Goal: Entertainment & Leisure: Consume media (video, audio)

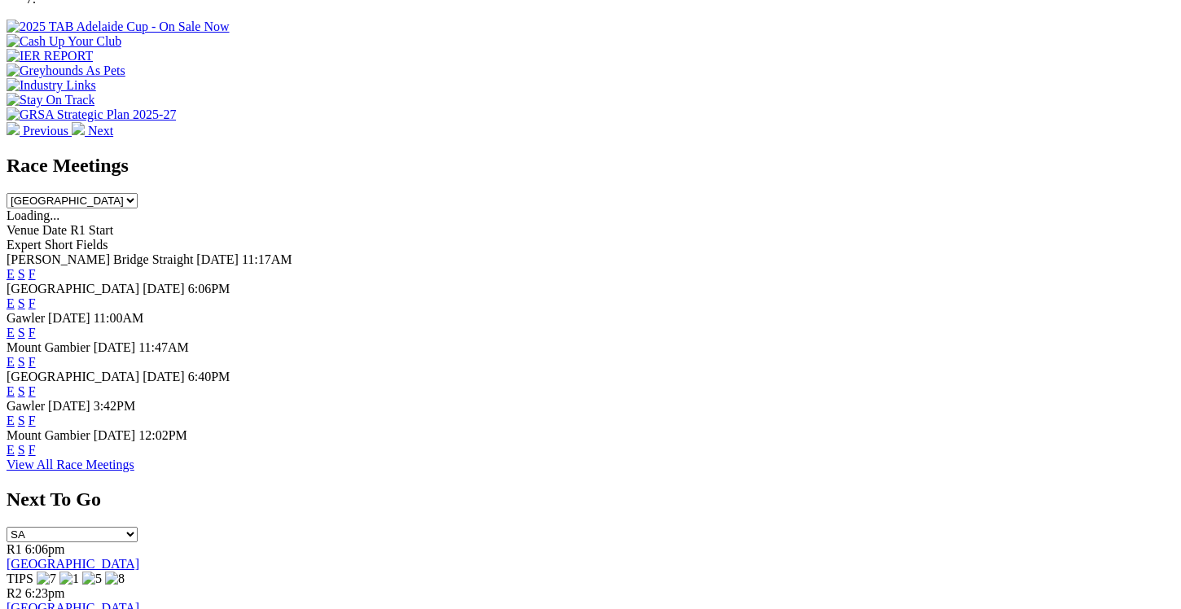
scroll to position [811, 0]
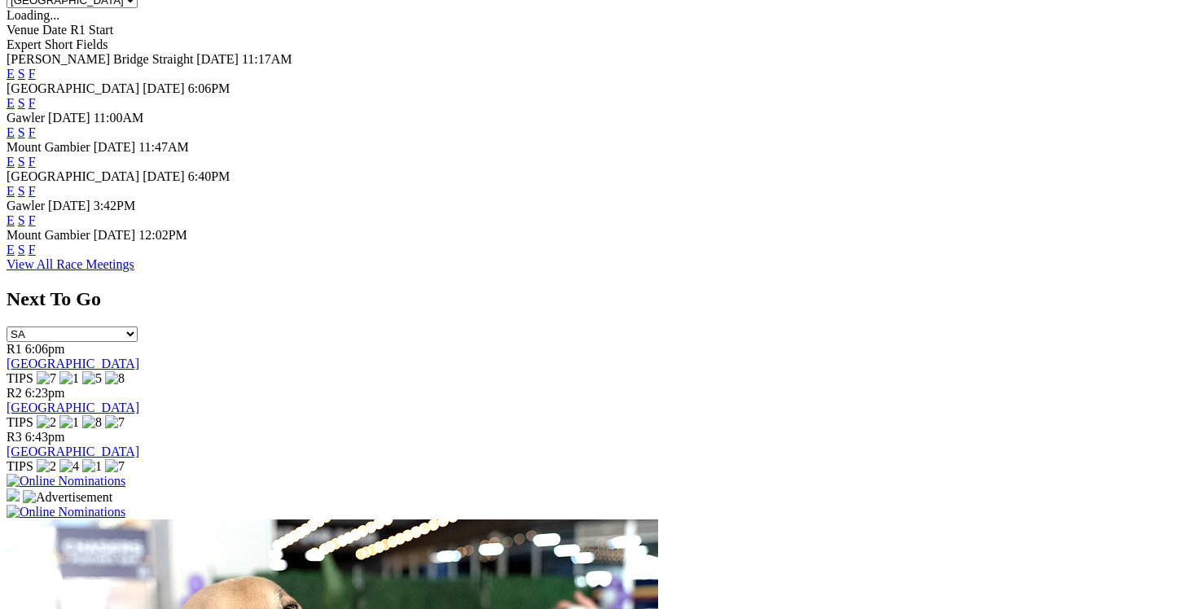
click at [15, 227] on link "E" at bounding box center [11, 220] width 8 height 14
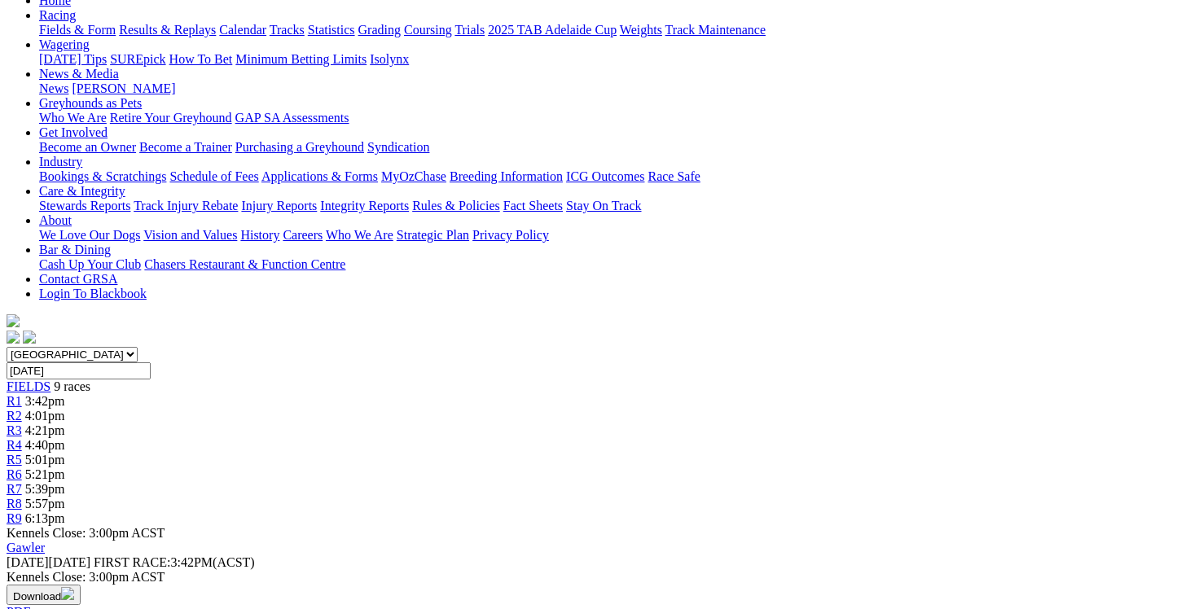
scroll to position [183, 0]
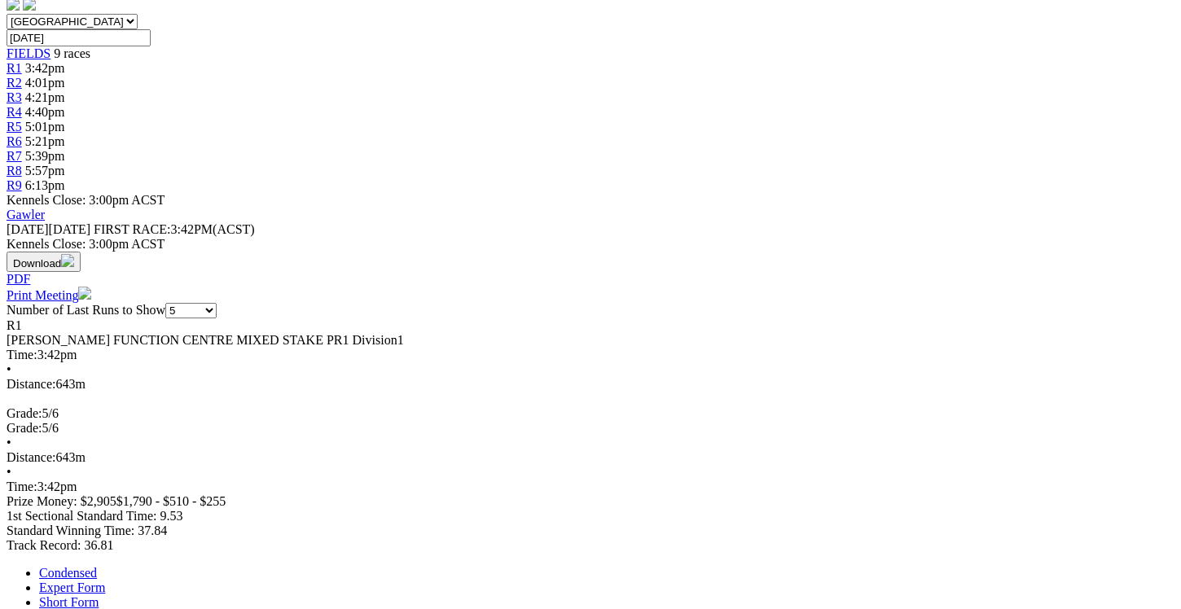
scroll to position [533, 0]
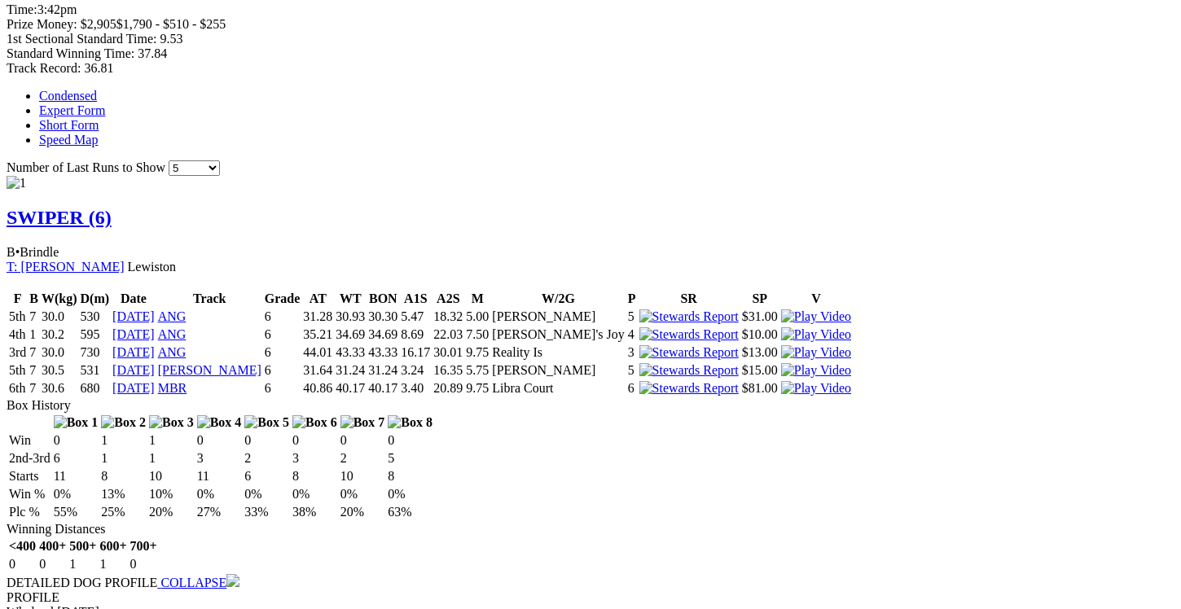
scroll to position [1026, 0]
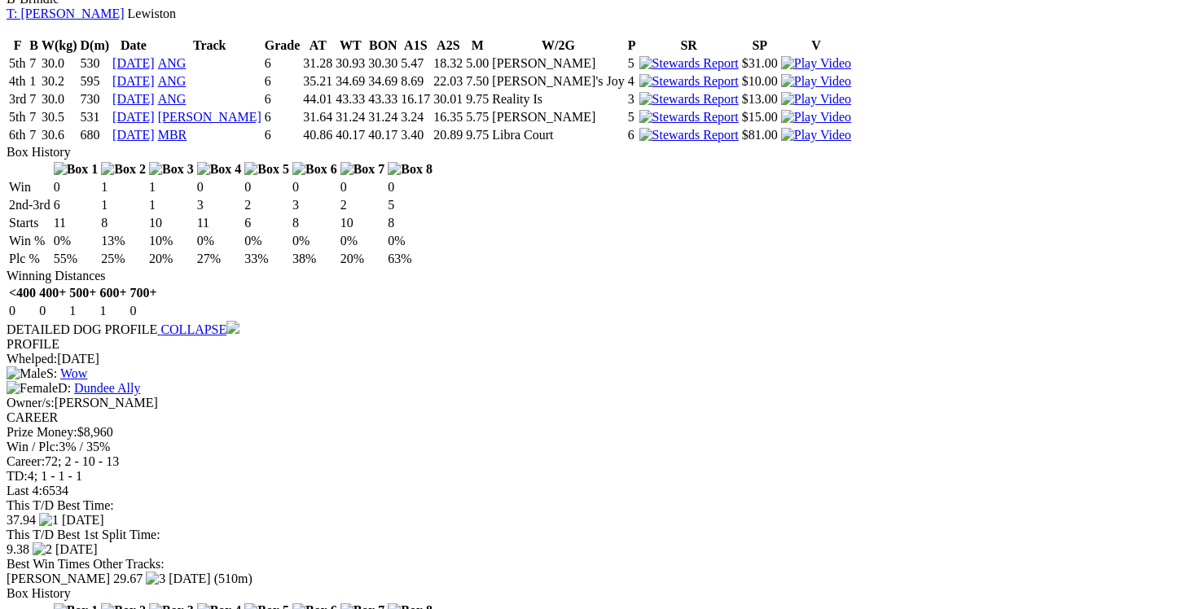
scroll to position [1252, 0]
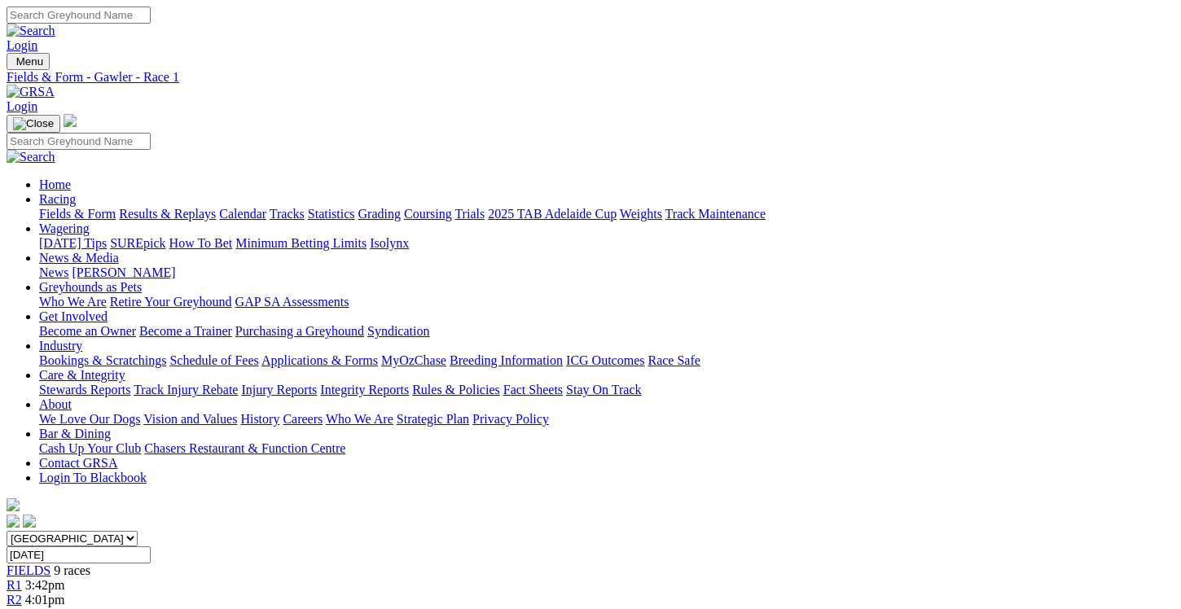
click at [369, 593] on div "R2 4:01pm" at bounding box center [591, 600] width 1168 height 15
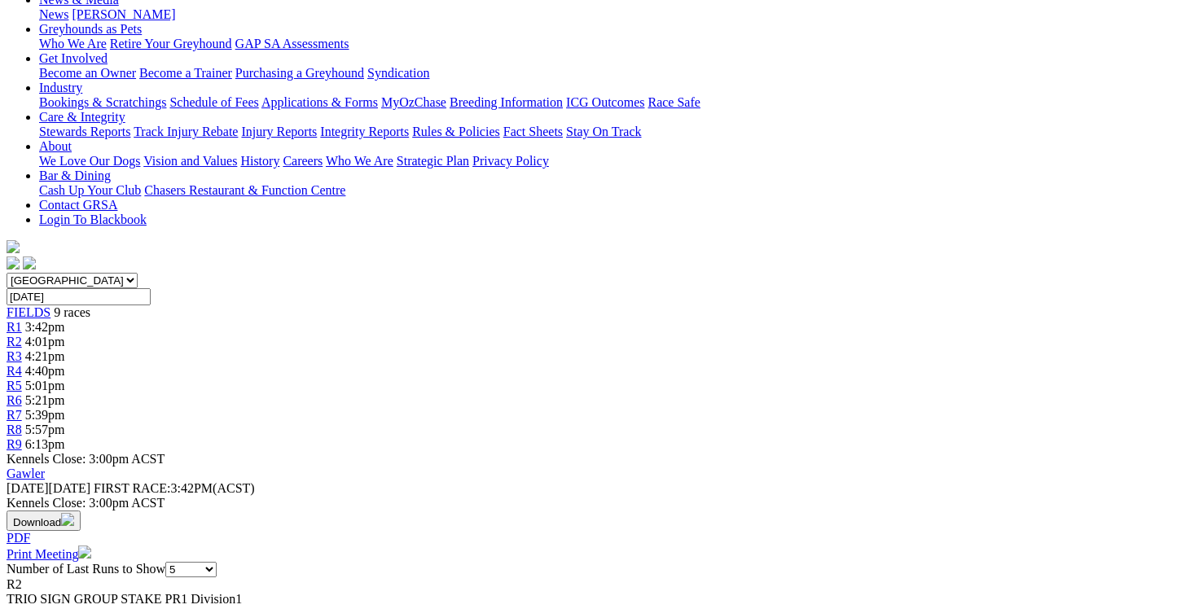
scroll to position [259, 0]
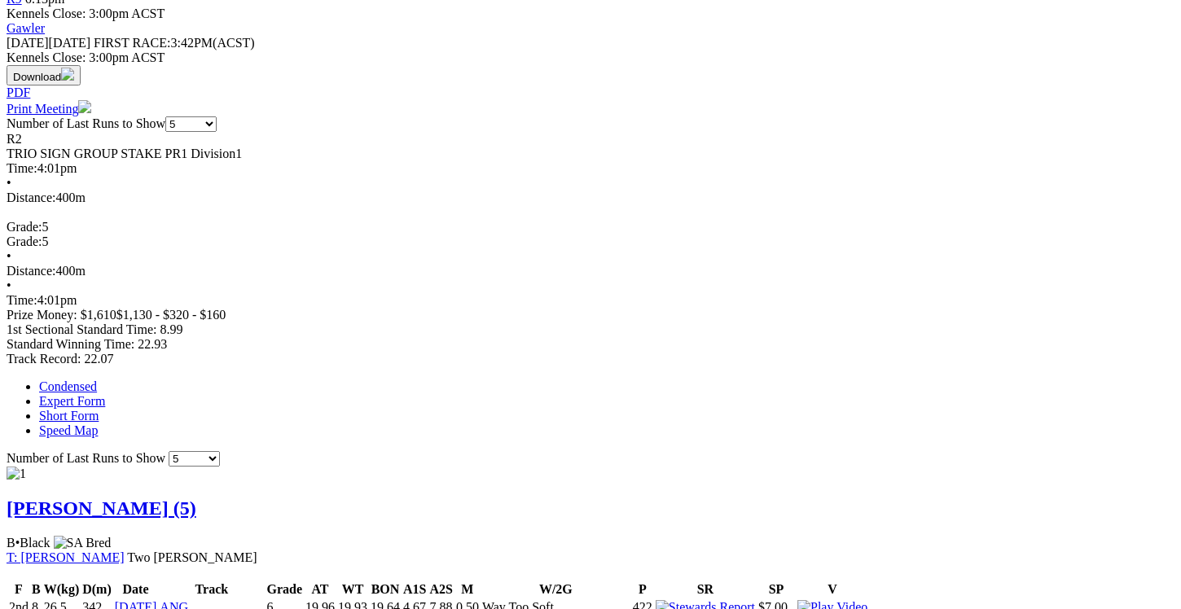
scroll to position [709, 0]
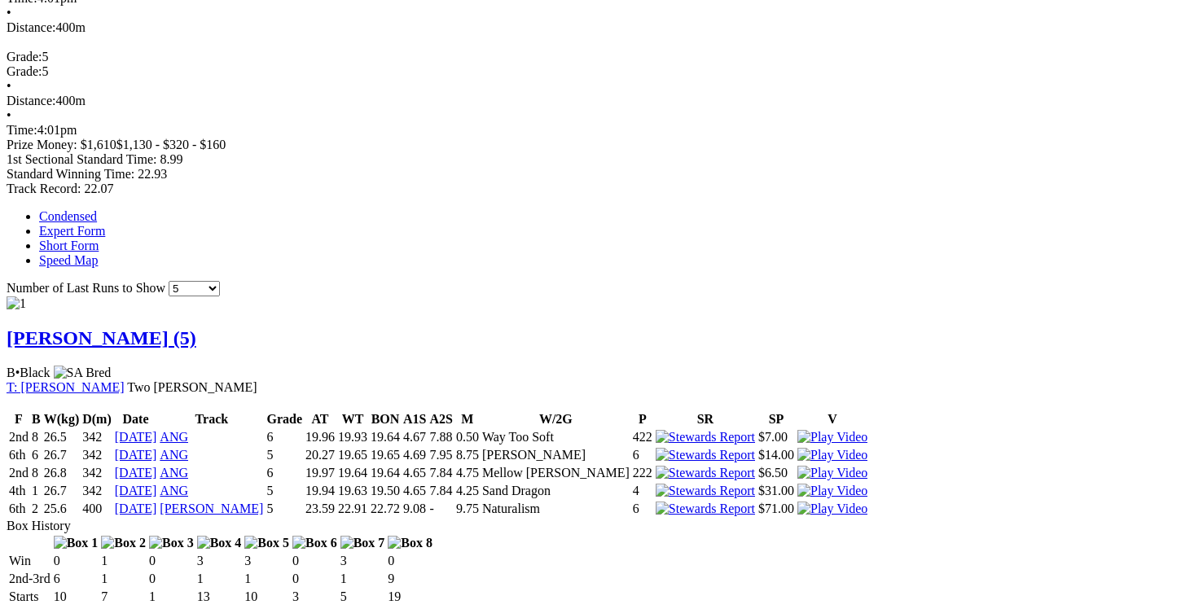
scroll to position [953, 0]
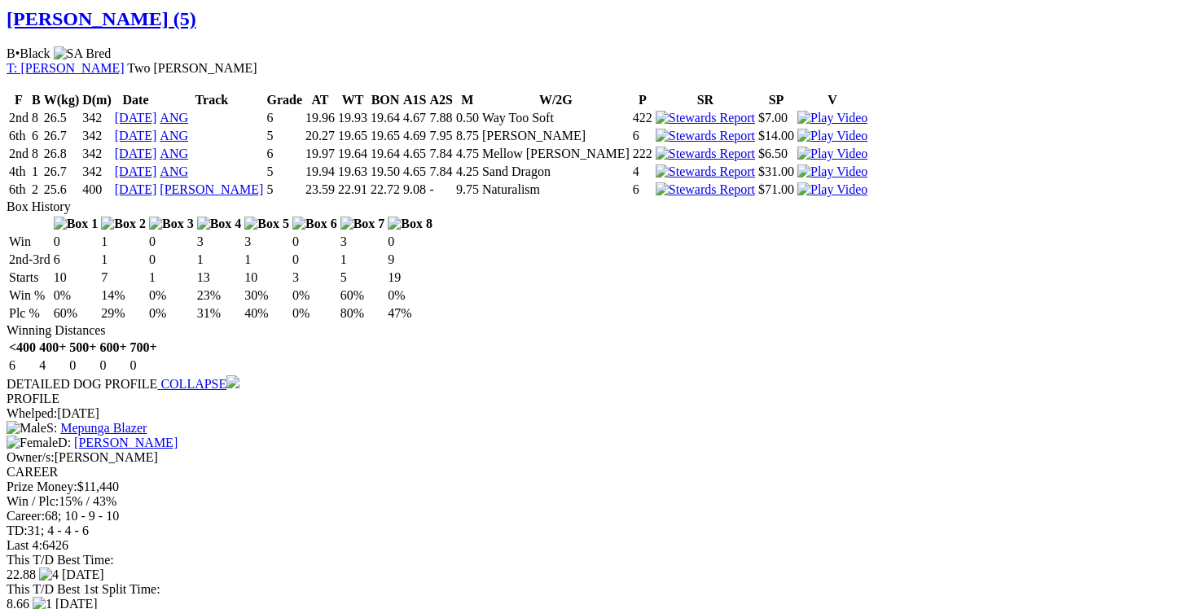
scroll to position [1192, 0]
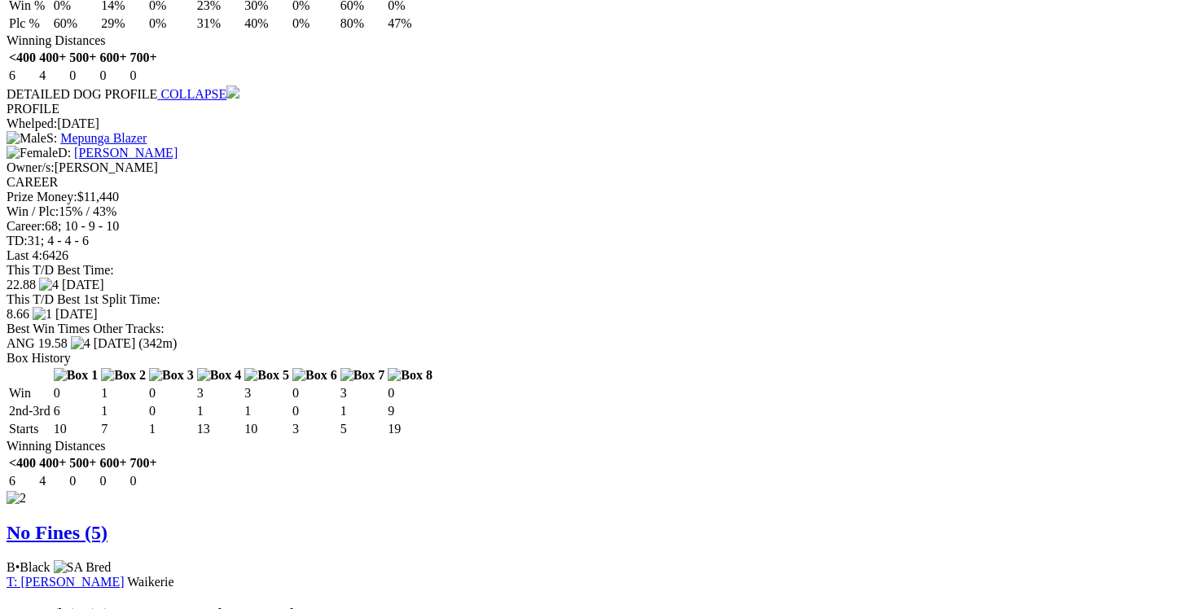
scroll to position [1490, 0]
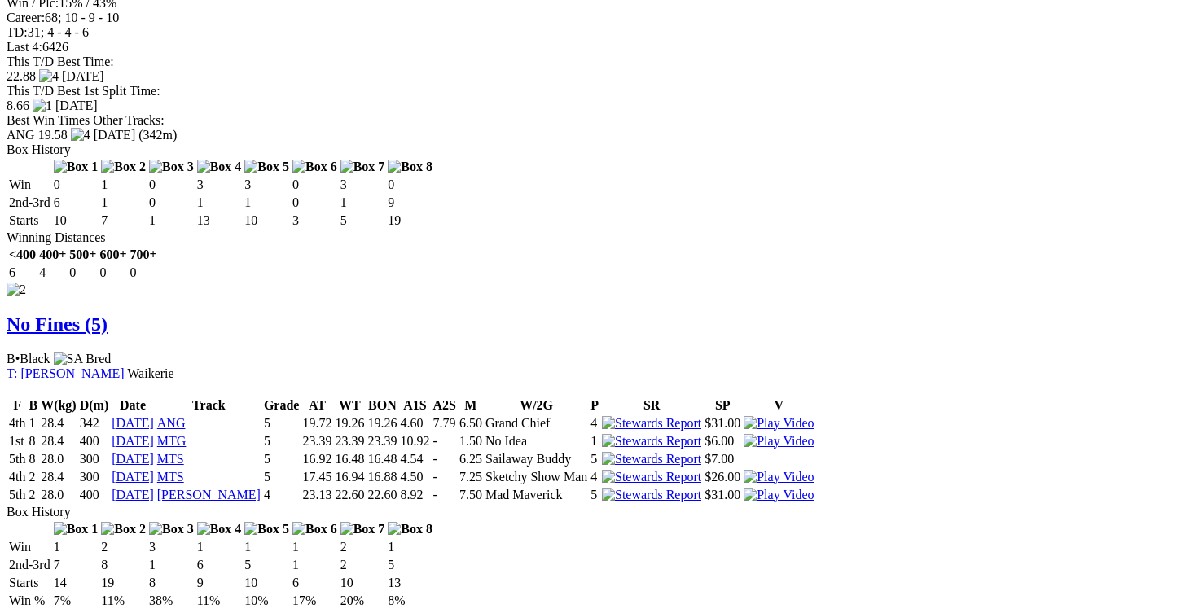
scroll to position [1697, 0]
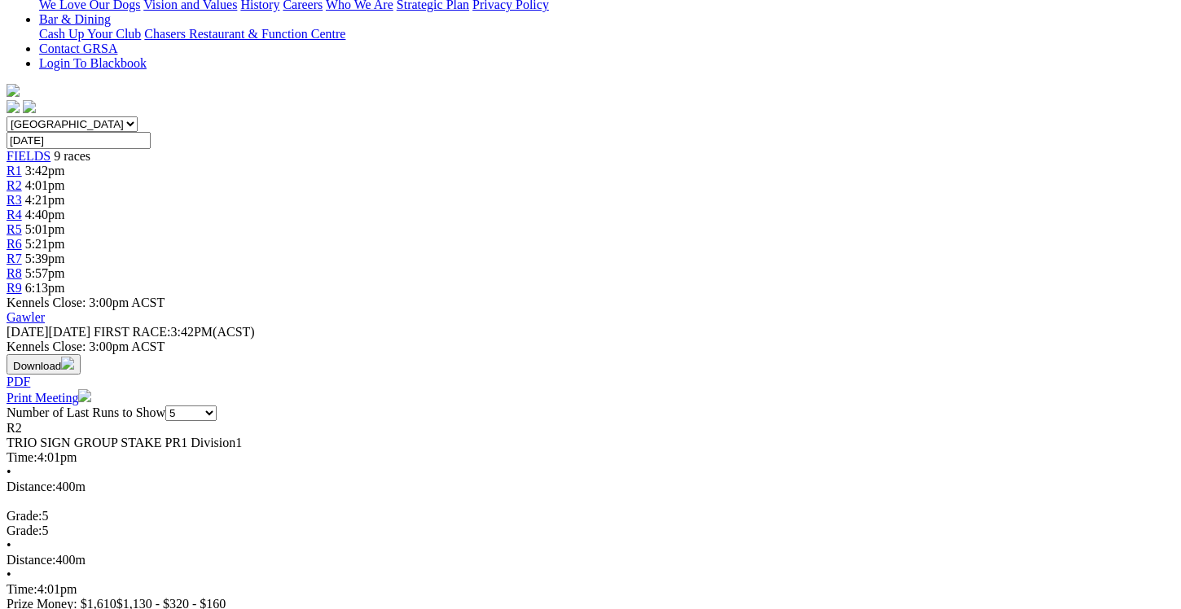
scroll to position [42, 0]
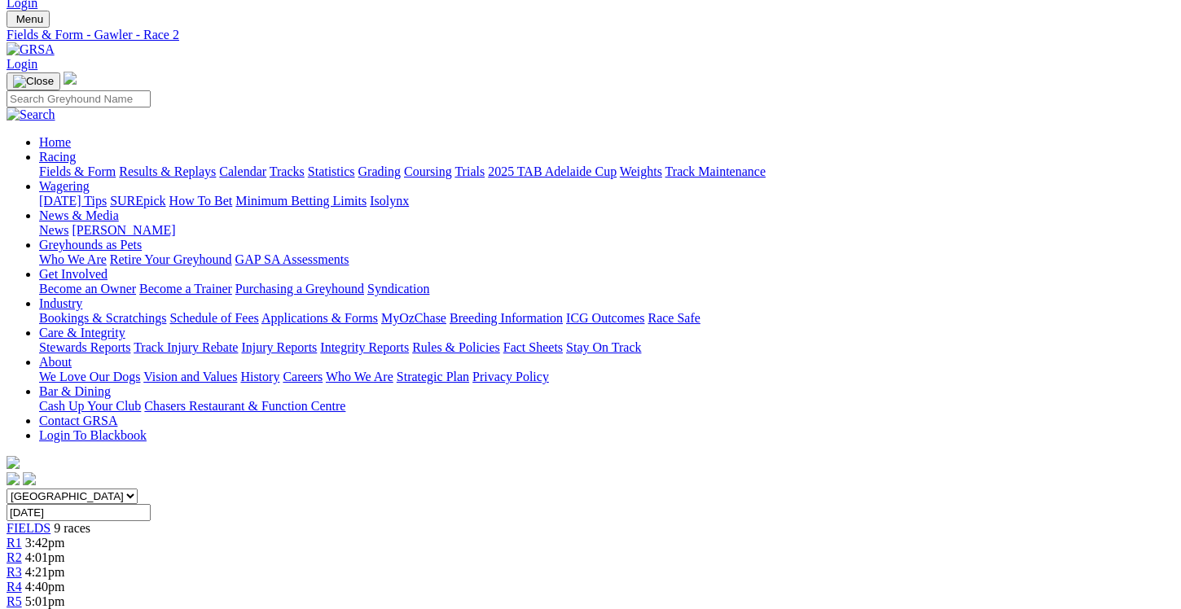
click at [22, 565] on link "R3" at bounding box center [14, 572] width 15 height 14
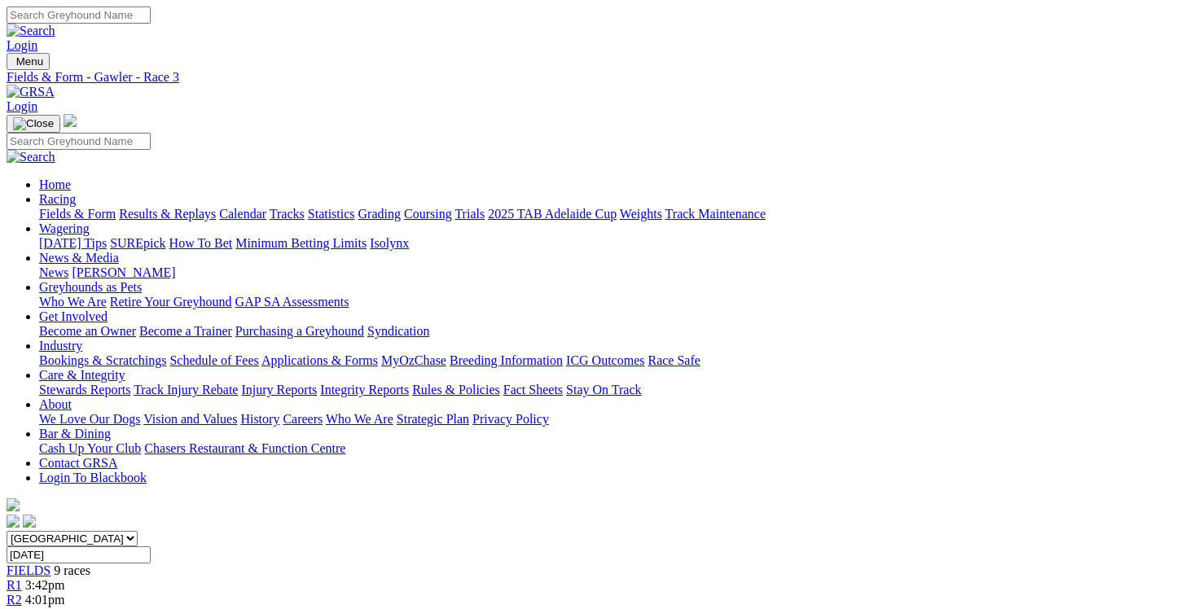
scroll to position [371, 0]
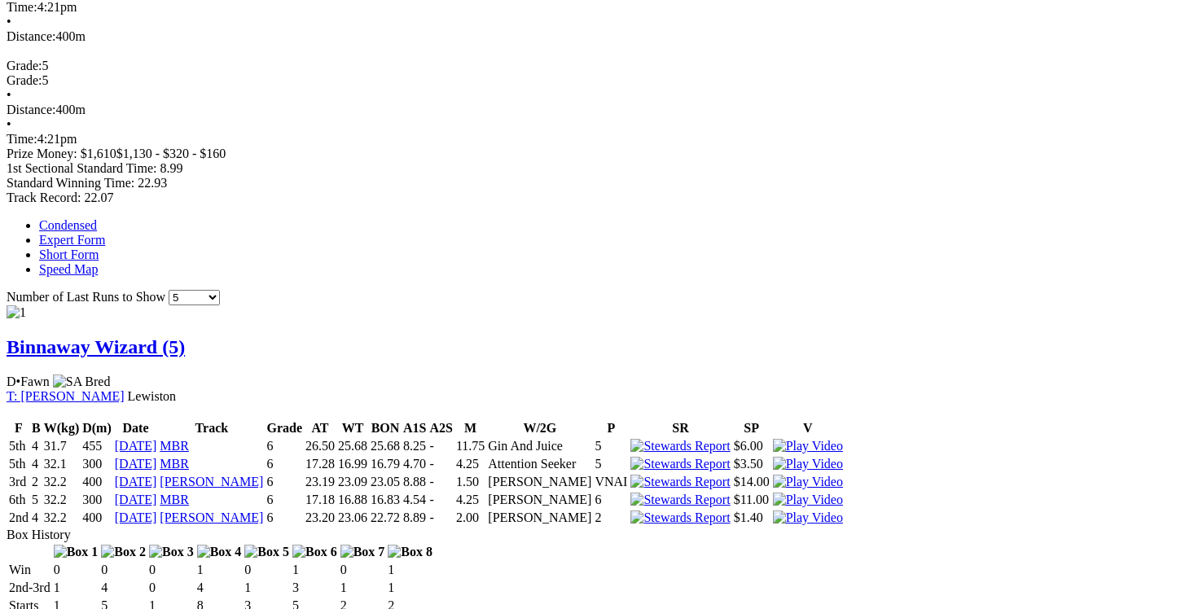
scroll to position [868, 0]
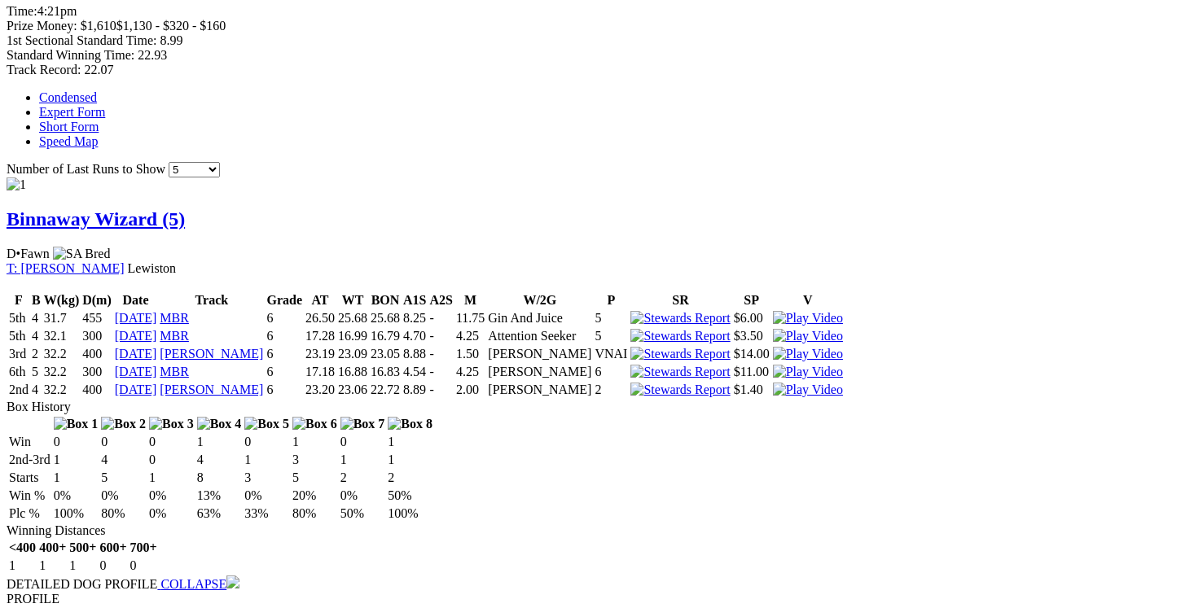
scroll to position [994, 0]
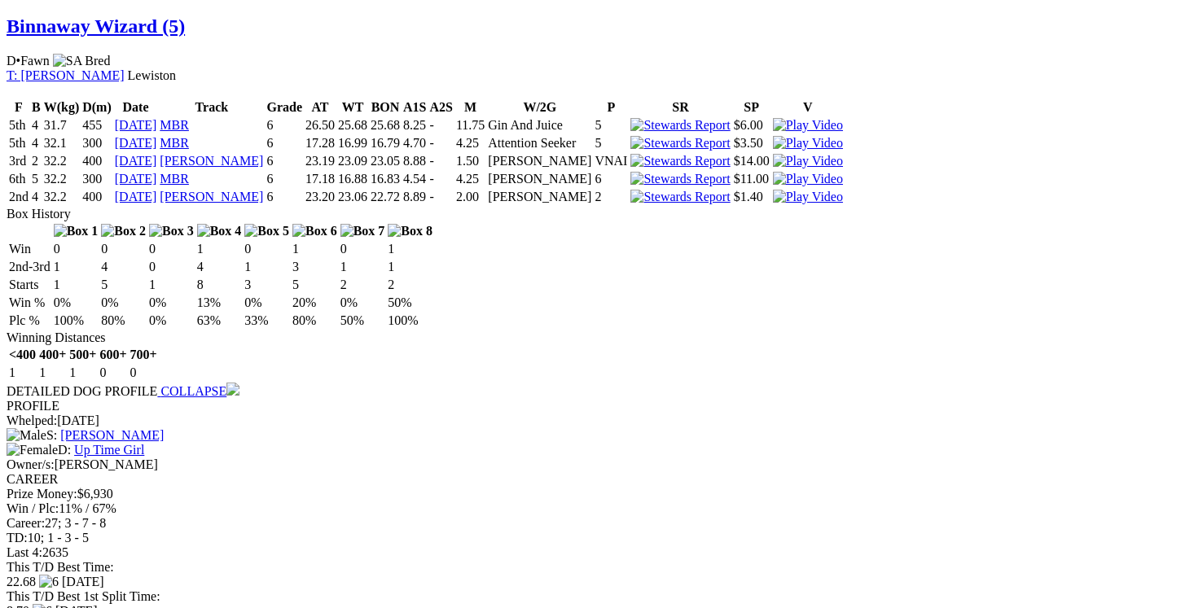
scroll to position [1183, 0]
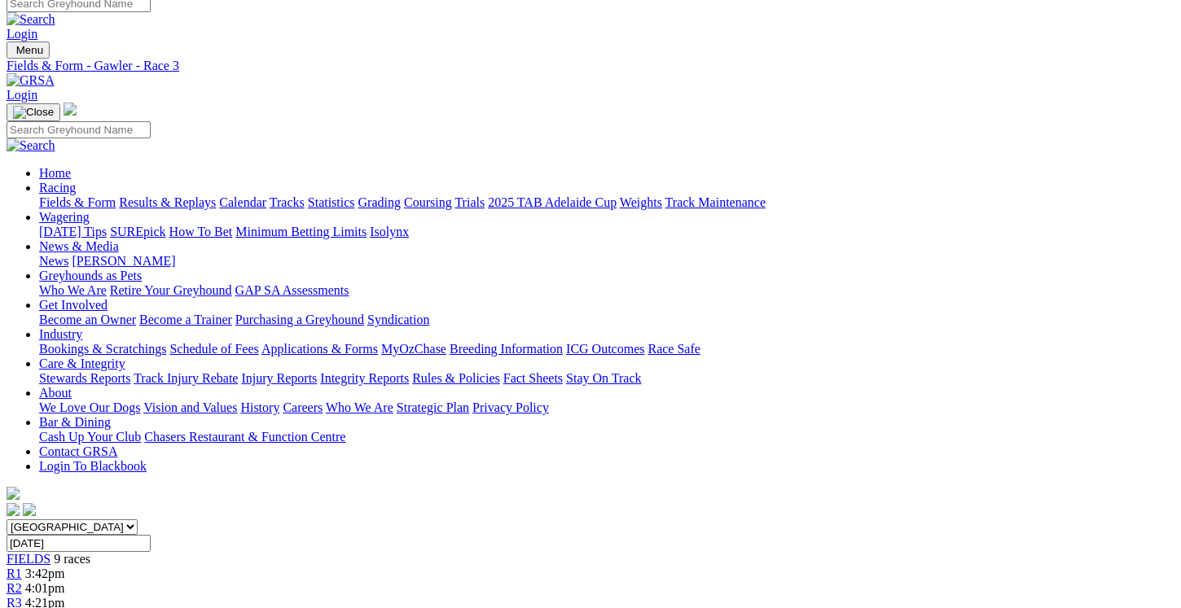
scroll to position [0, 0]
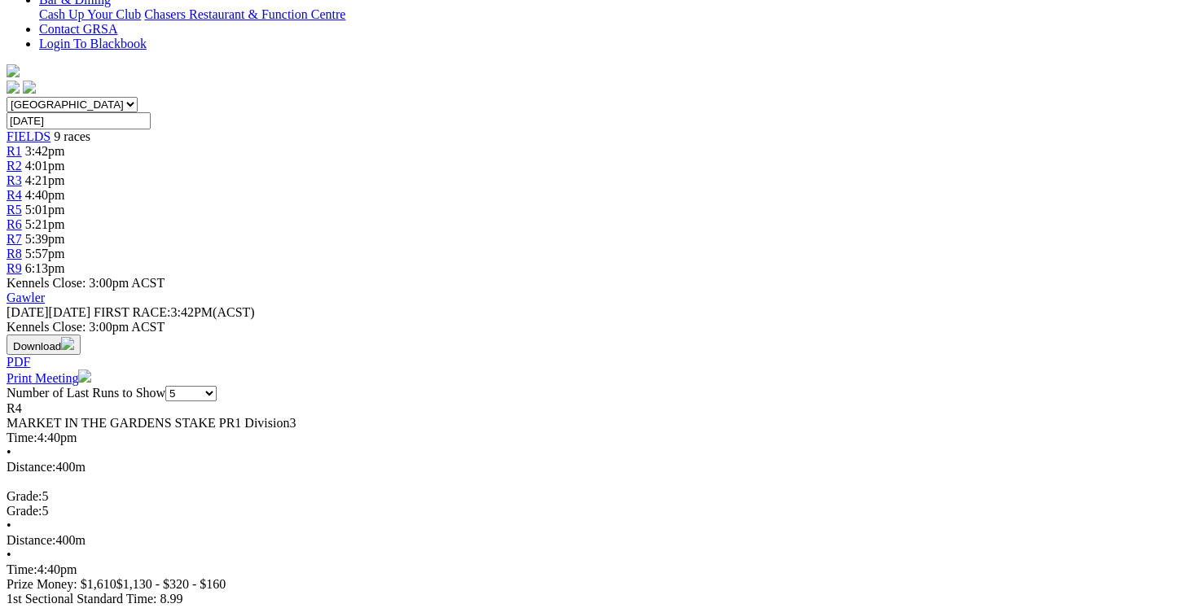
scroll to position [441, 0]
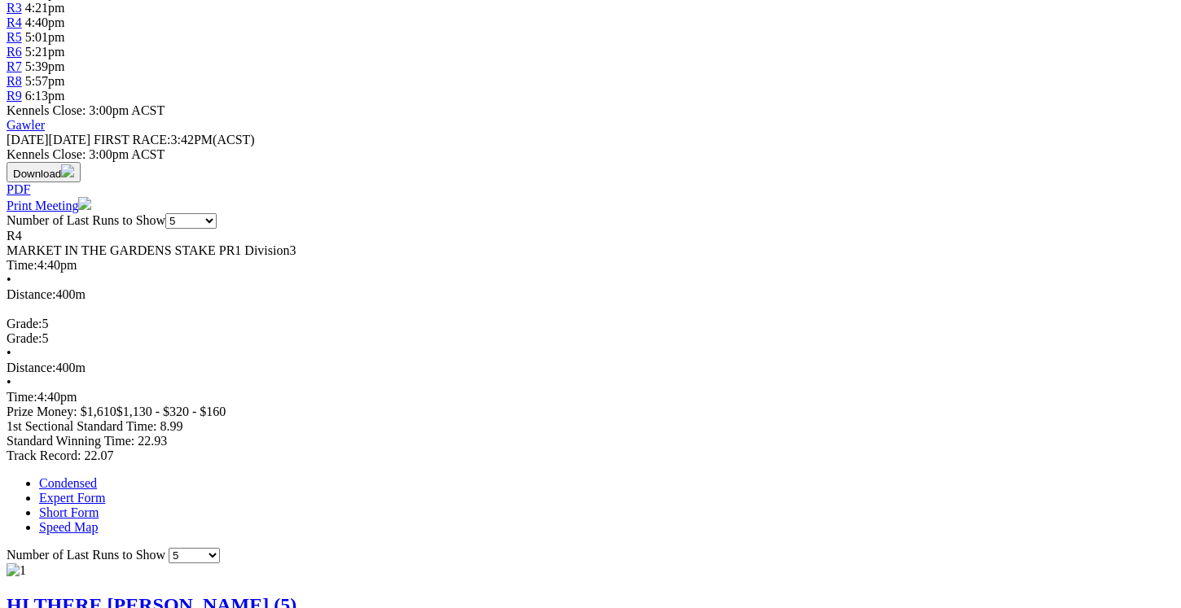
scroll to position [608, 0]
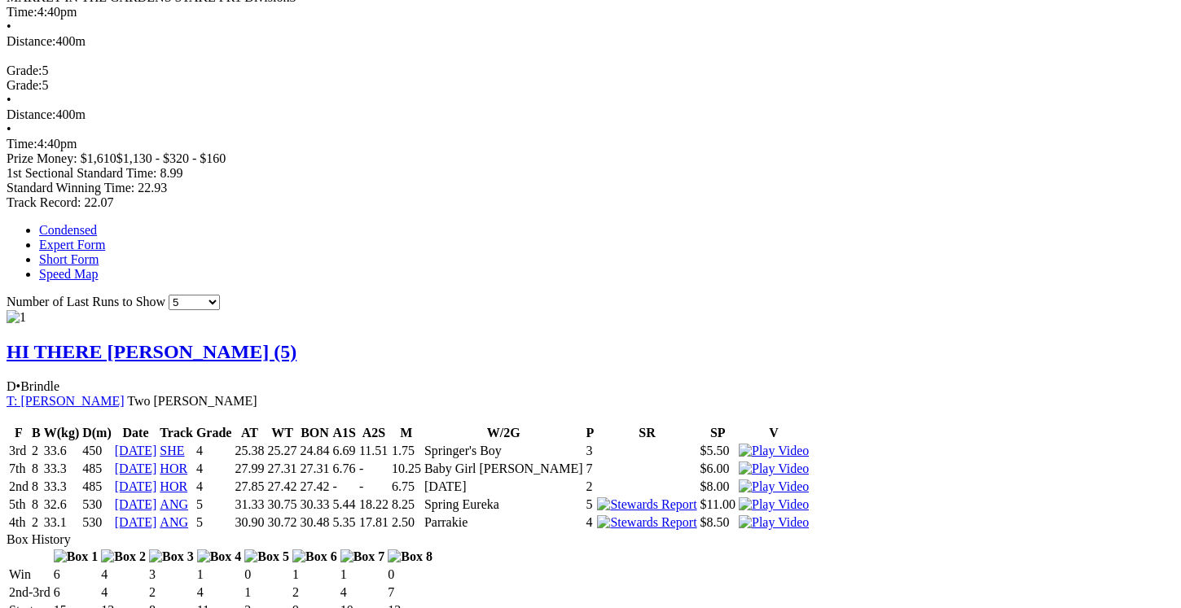
scroll to position [862, 0]
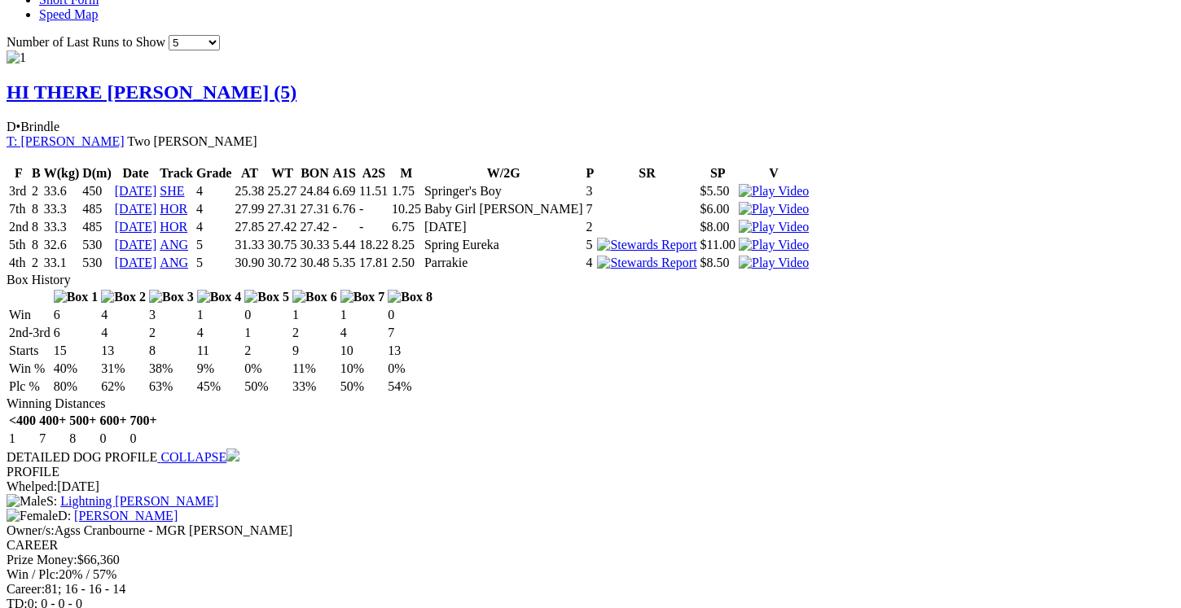
scroll to position [1125, 0]
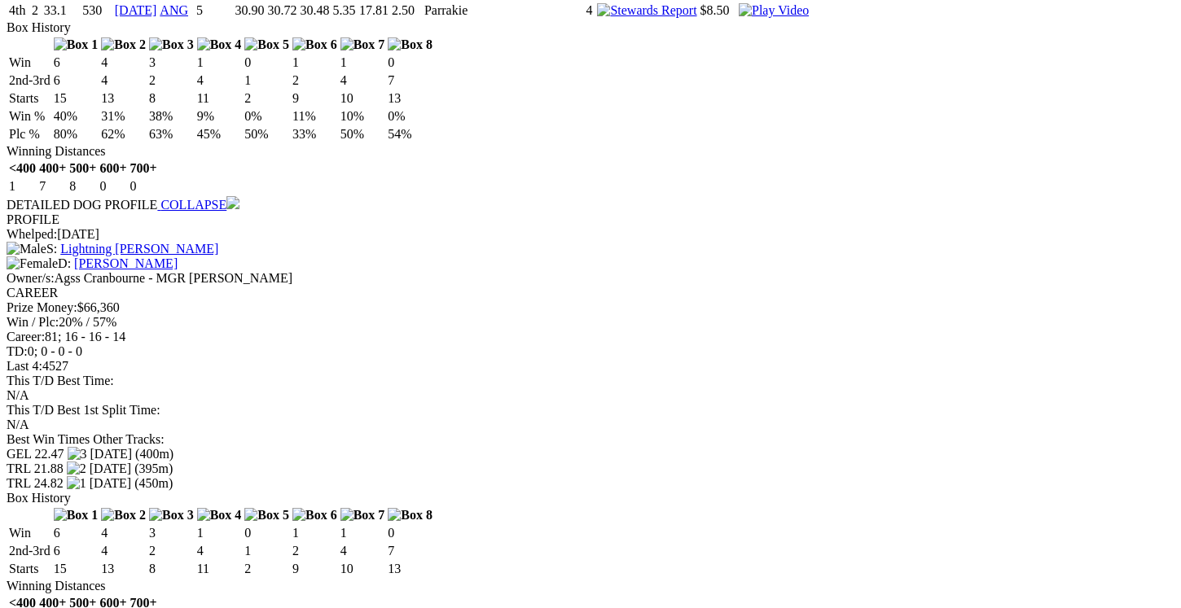
scroll to position [1393, 0]
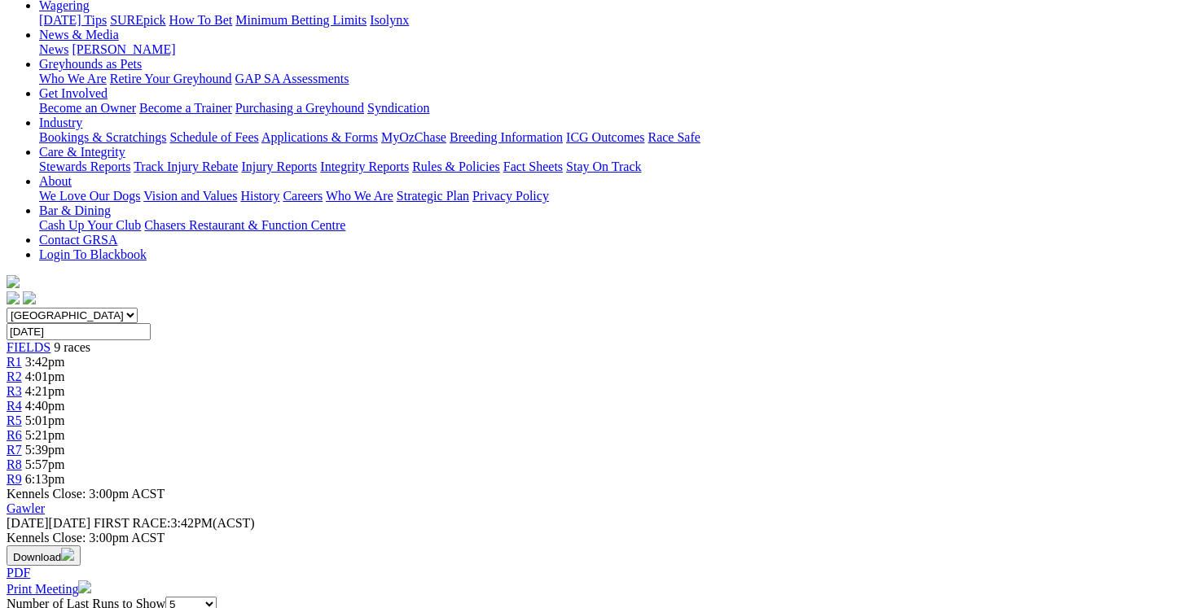
scroll to position [0, 0]
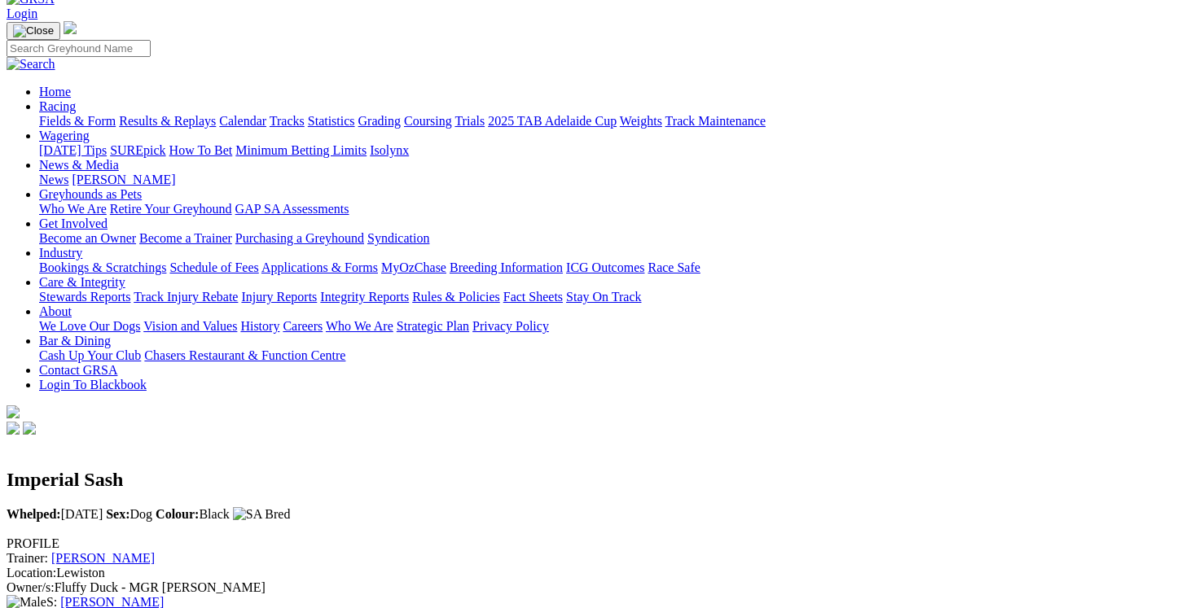
scroll to position [91, 0]
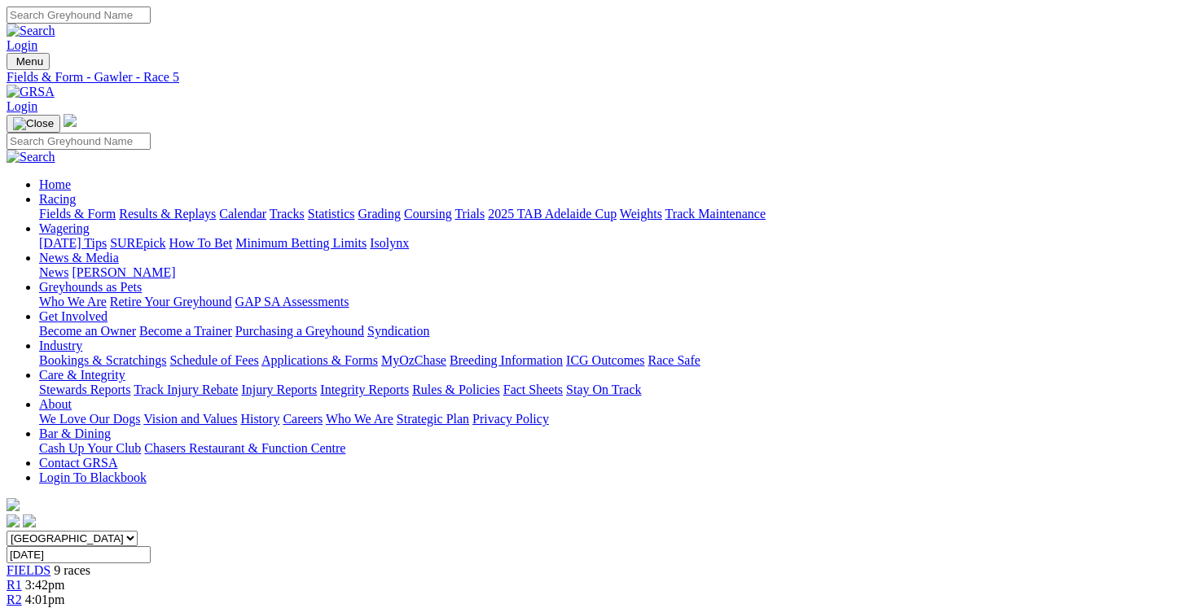
scroll to position [387, 0]
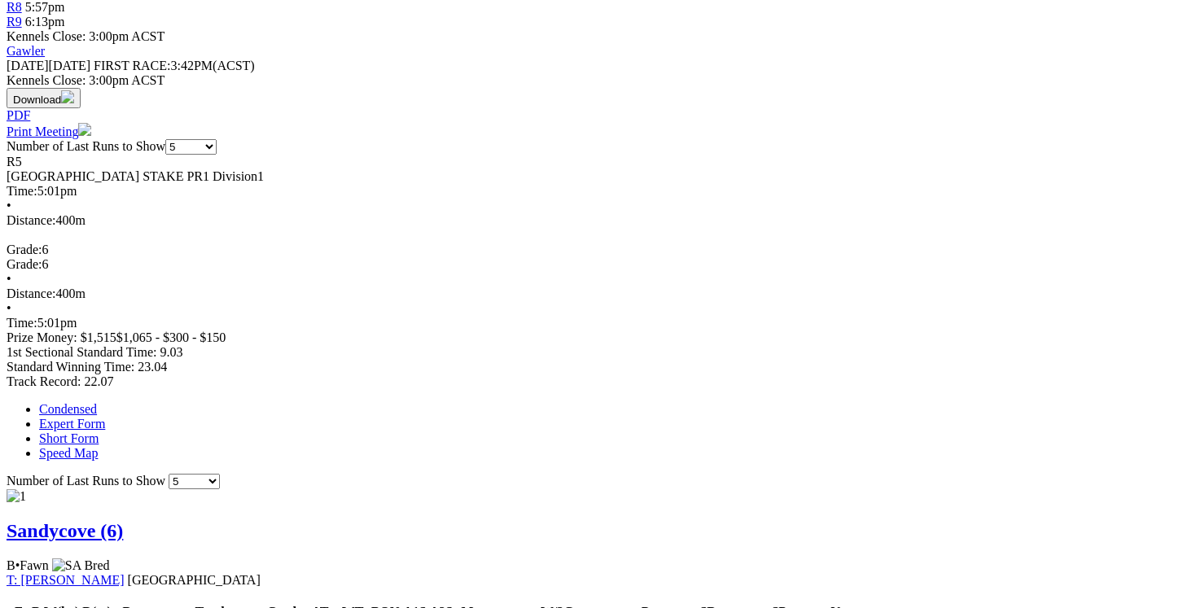
scroll to position [717, 0]
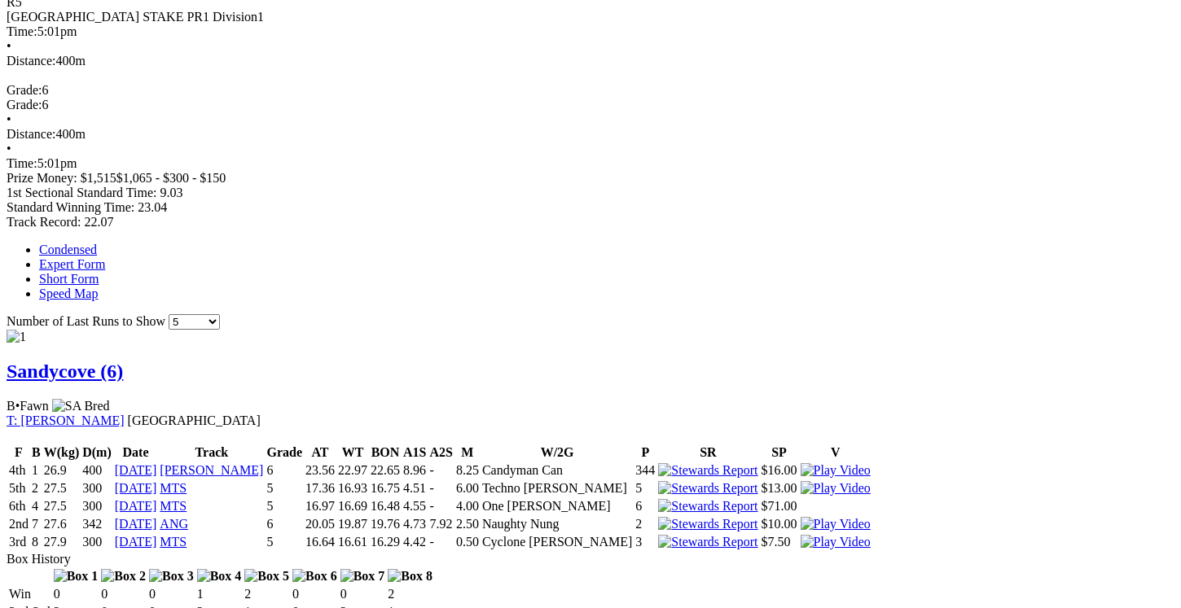
scroll to position [867, 0]
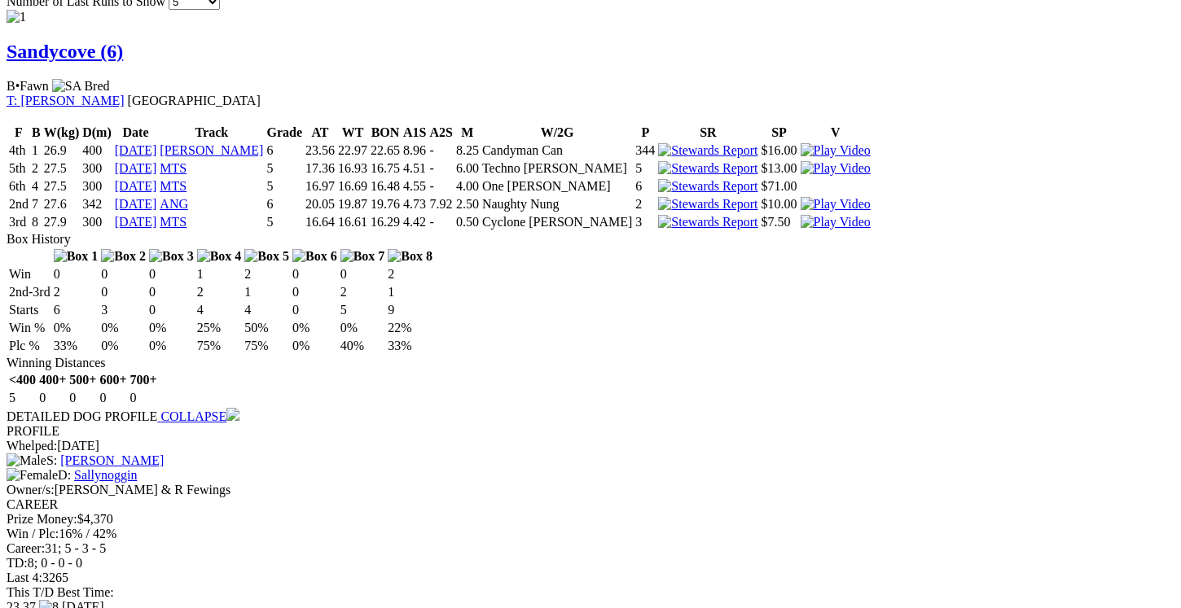
scroll to position [1194, 0]
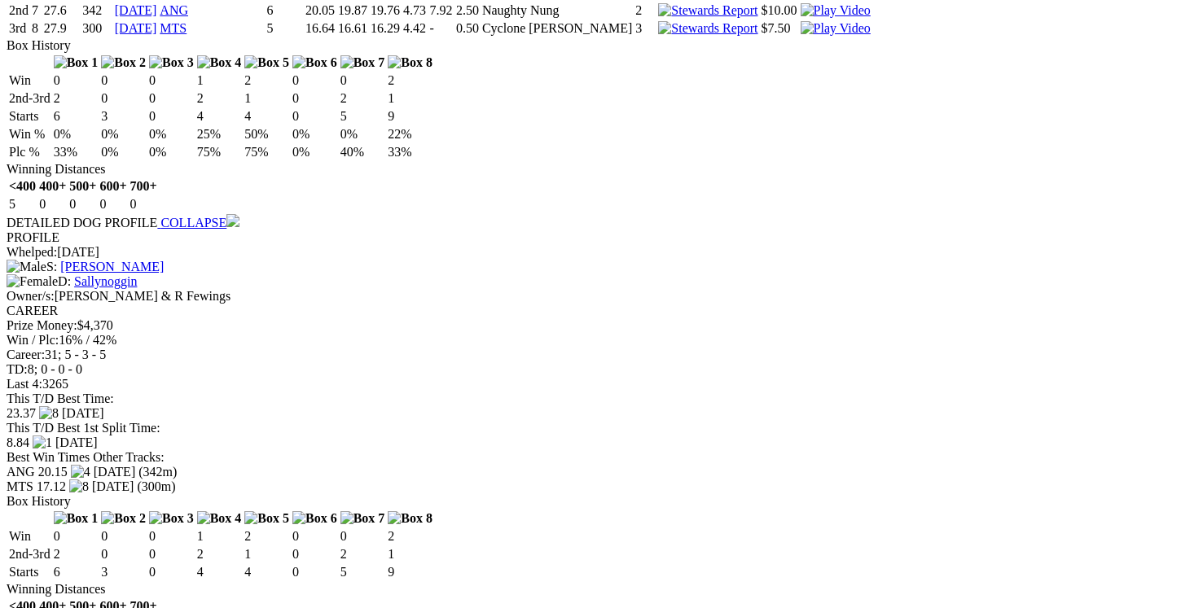
scroll to position [1378, 0]
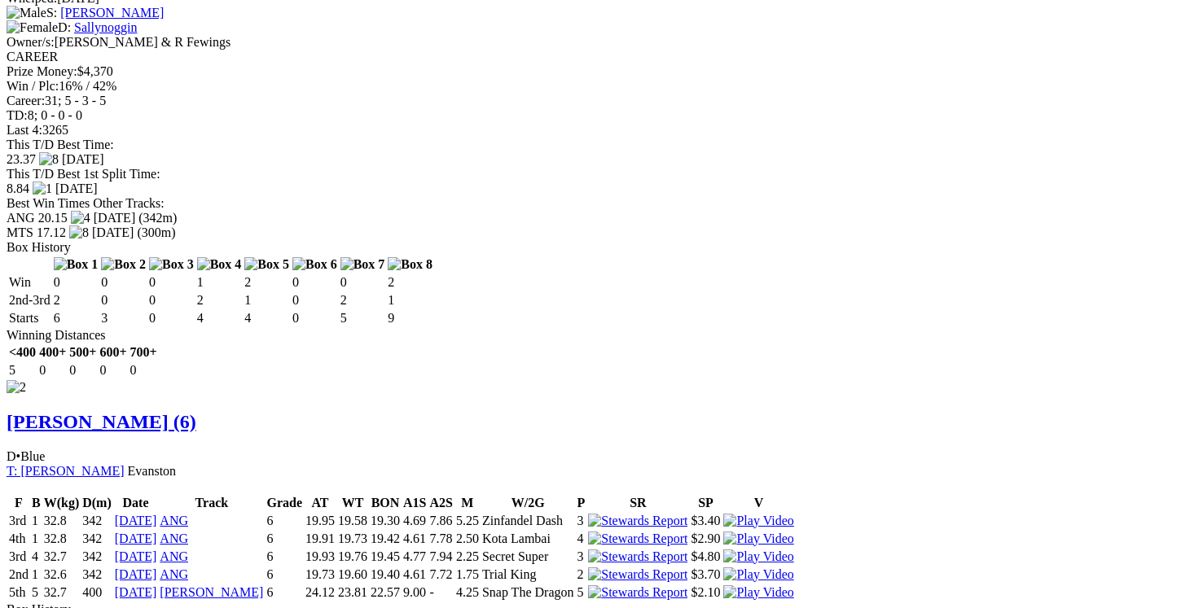
scroll to position [1606, 0]
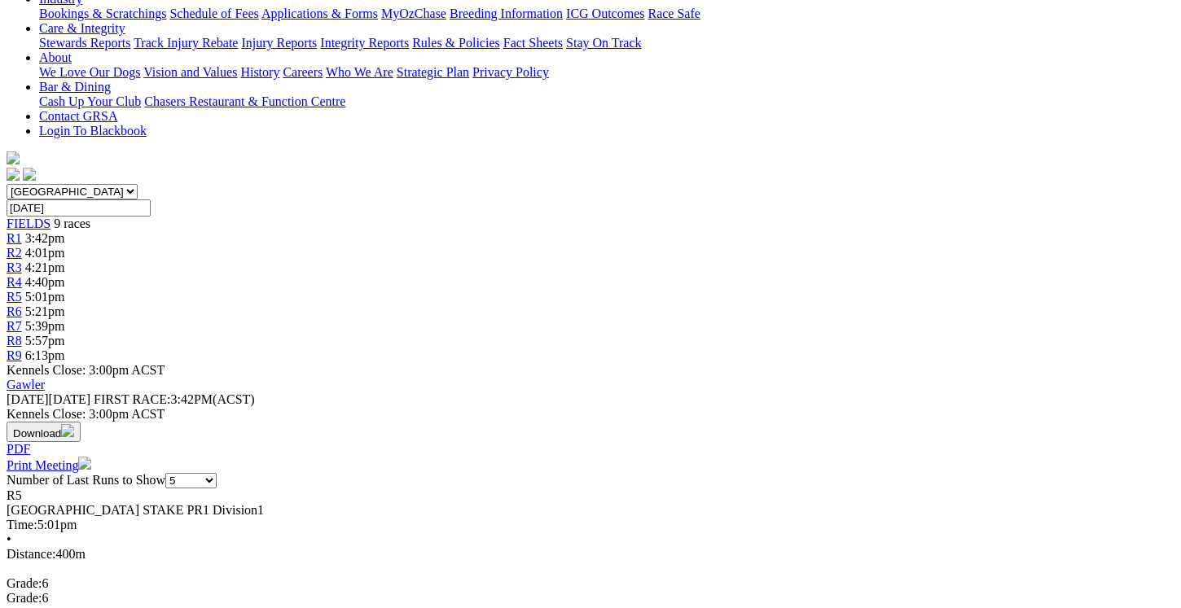
scroll to position [0, 0]
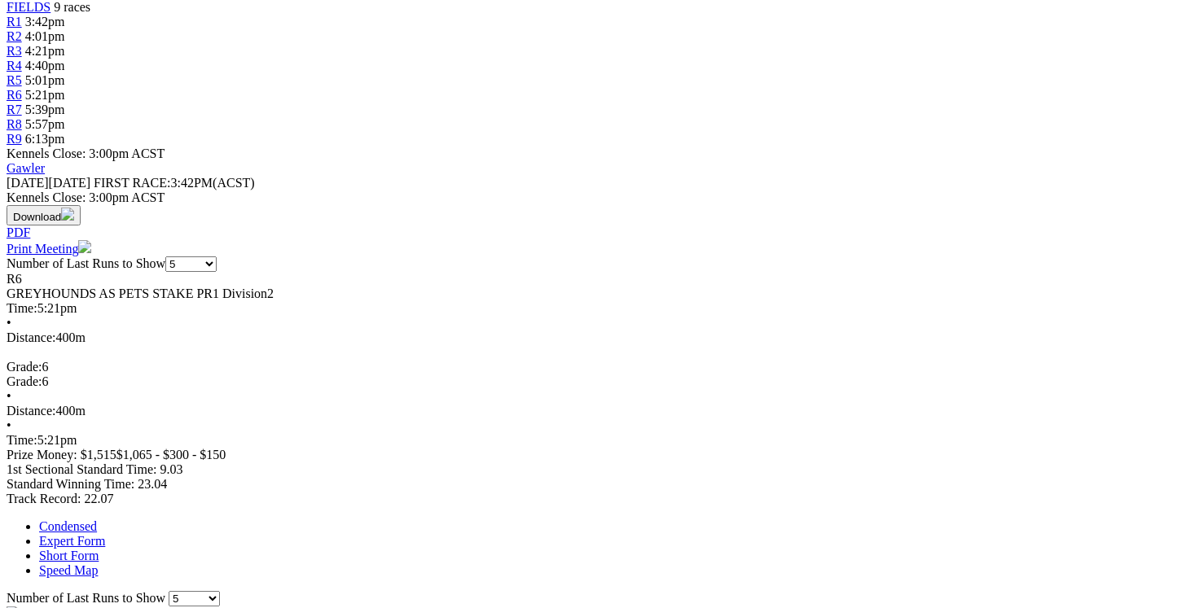
scroll to position [605, 0]
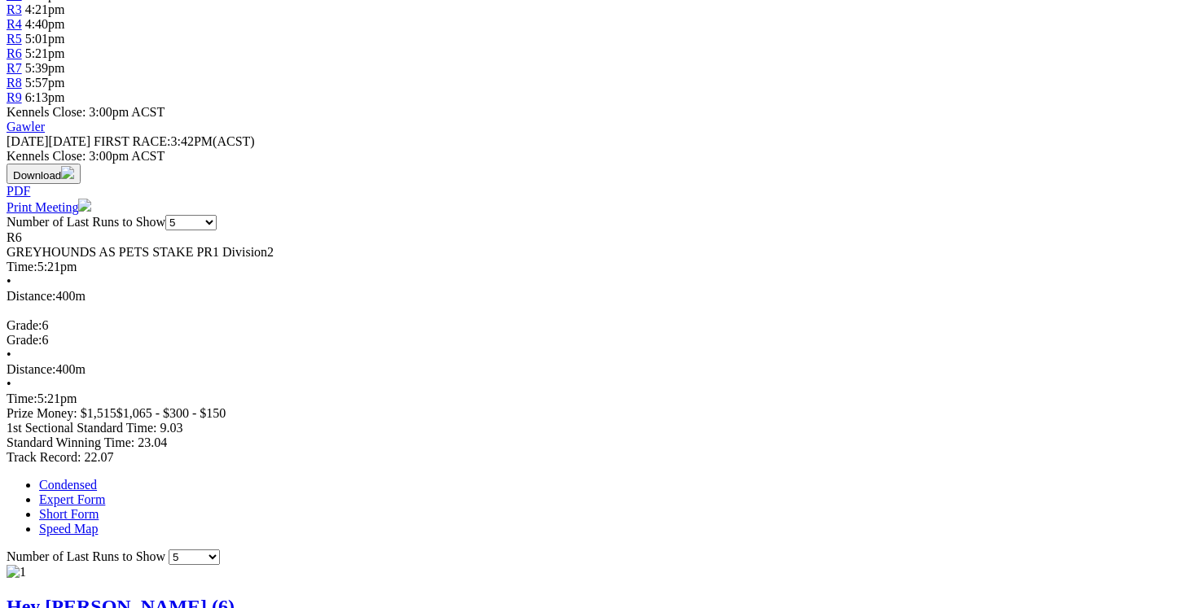
scroll to position [889, 0]
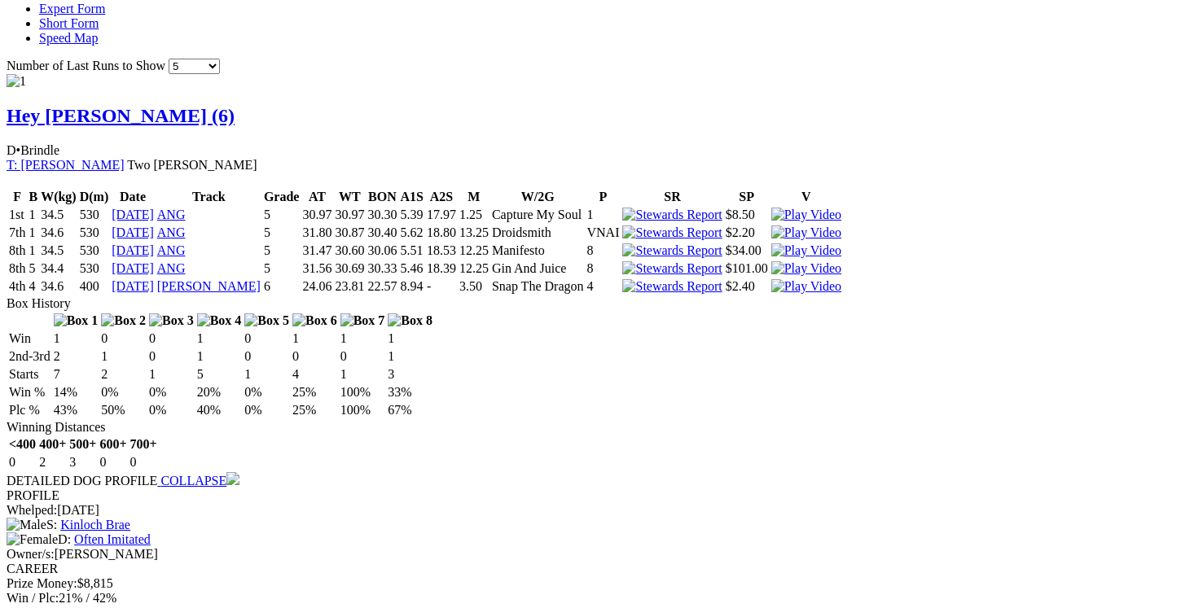
scroll to position [1097, 0]
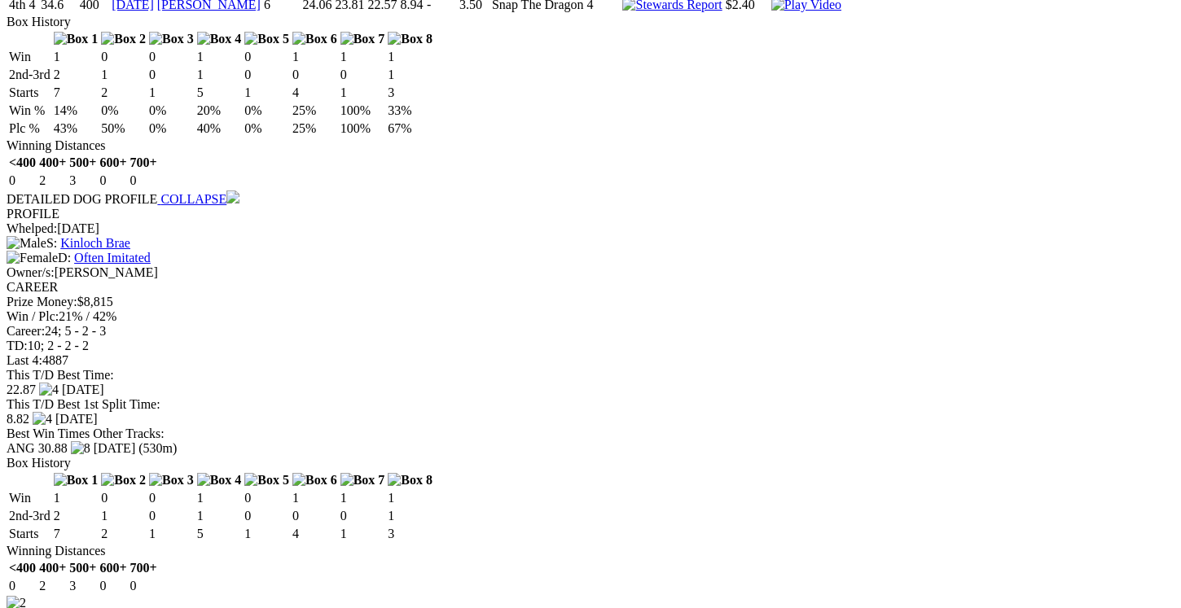
scroll to position [1440, 0]
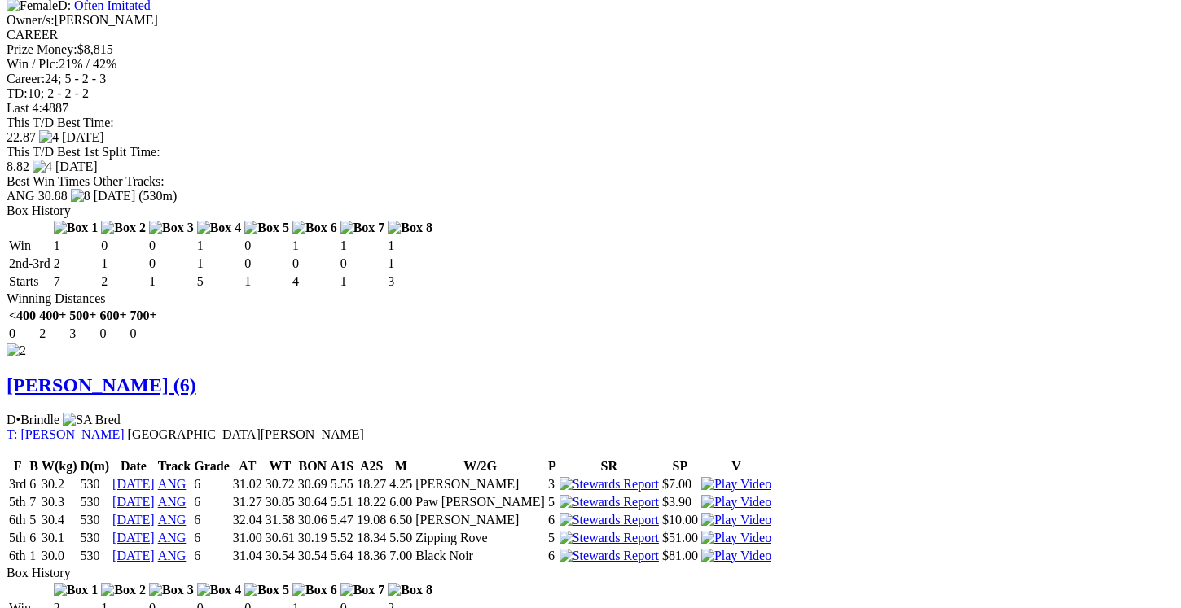
scroll to position [1656, 0]
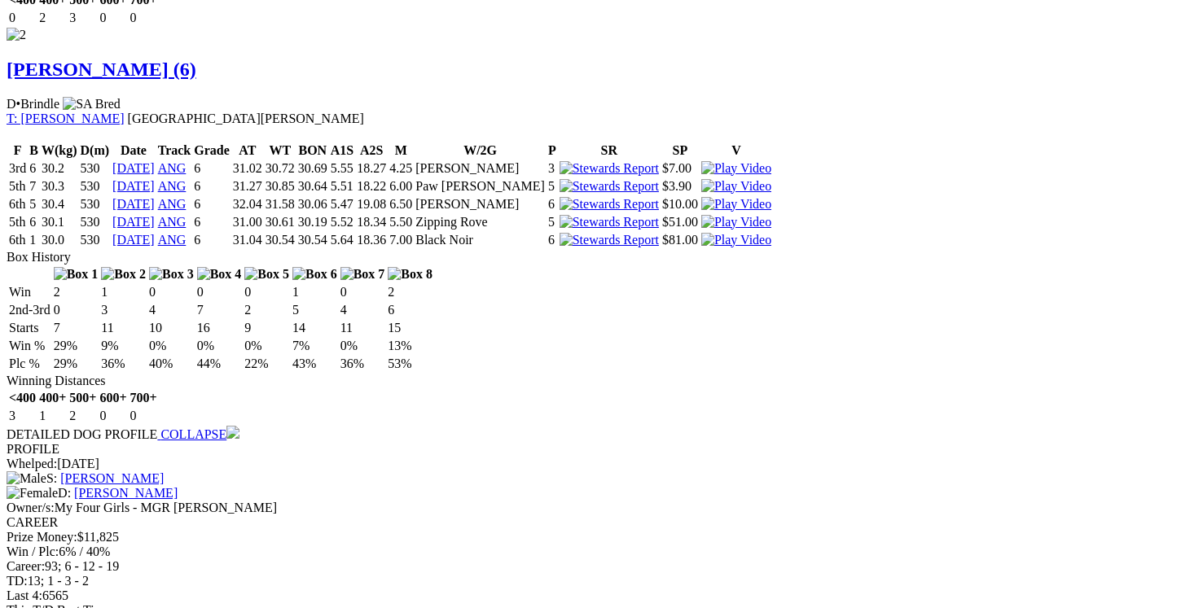
scroll to position [1973, 0]
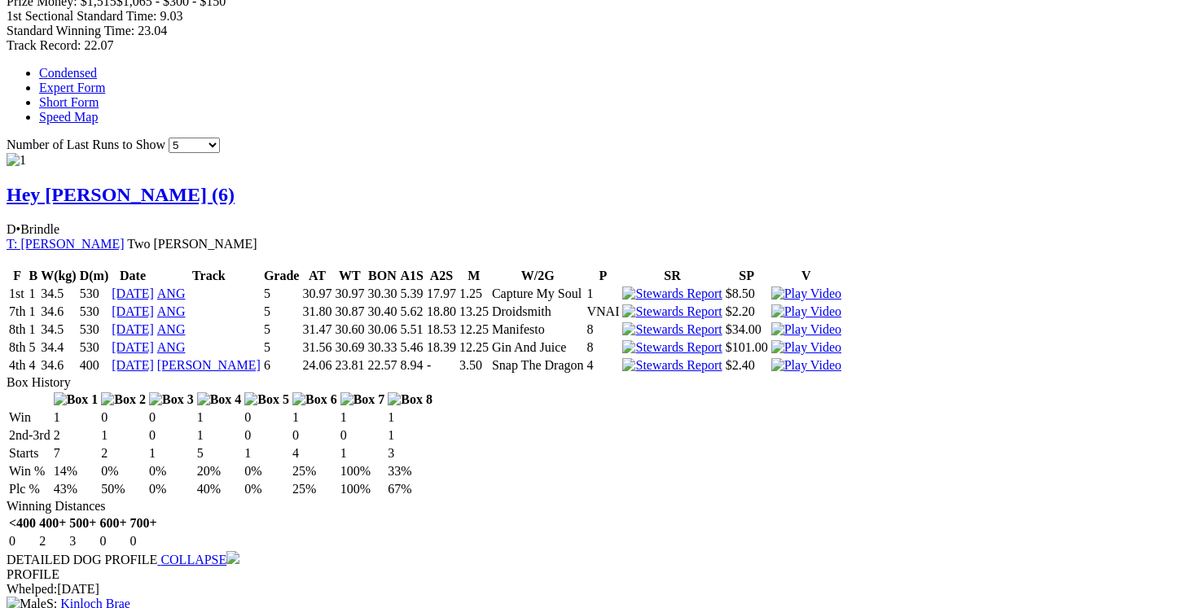
scroll to position [1019, 0]
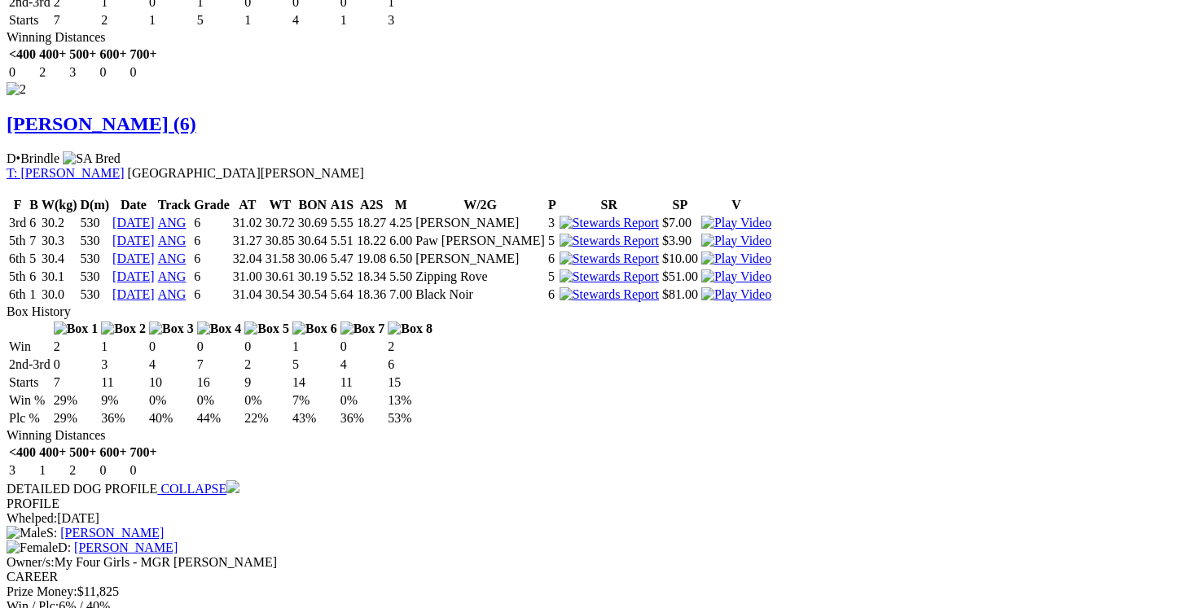
scroll to position [1380, 0]
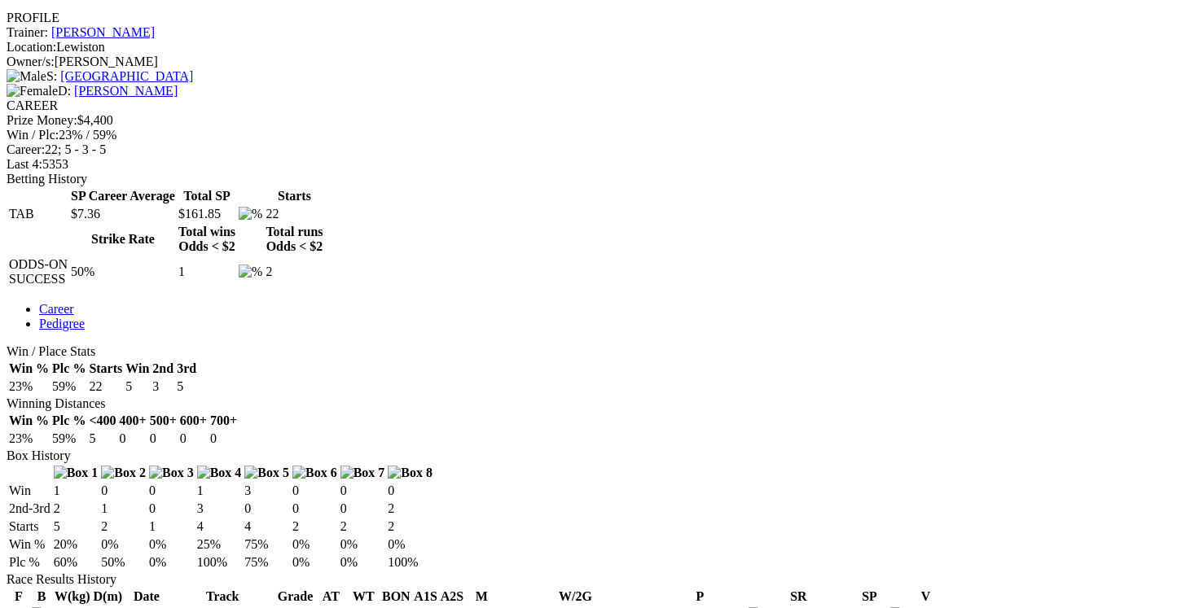
scroll to position [616, 0]
